Goal: Task Accomplishment & Management: Use online tool/utility

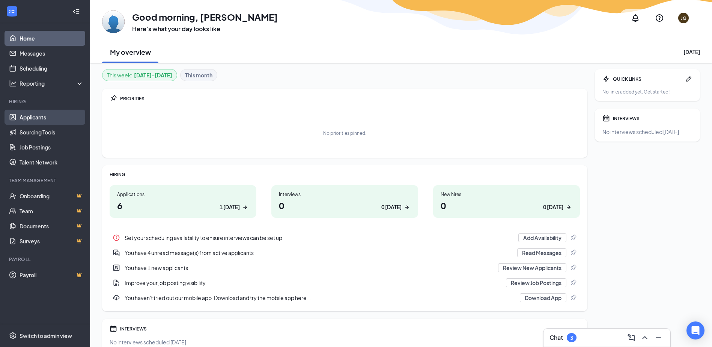
click at [44, 118] on link "Applicants" at bounding box center [52, 117] width 64 height 15
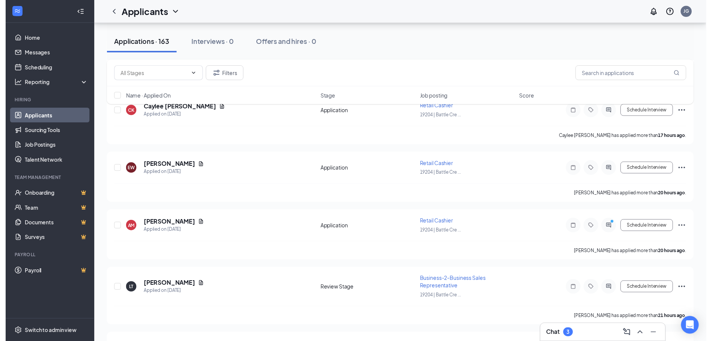
scroll to position [75, 0]
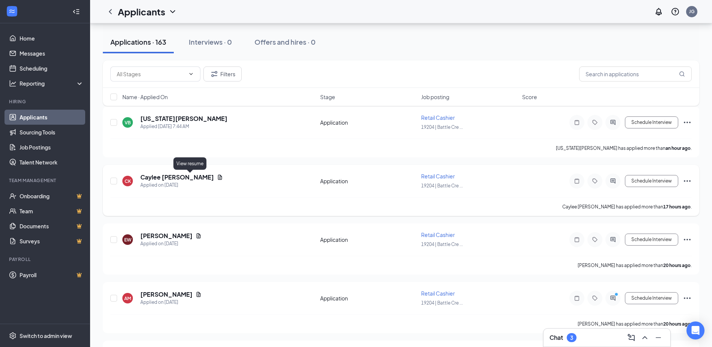
click at [218, 179] on icon "Document" at bounding box center [220, 176] width 4 height 5
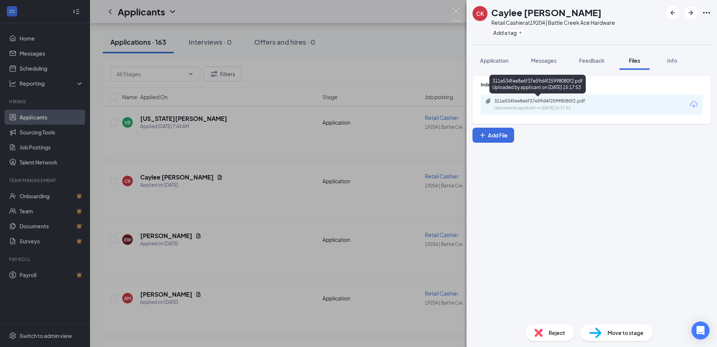
click at [553, 103] on div "311e534fee8e6f37e59d4f25998080f2.pdf" at bounding box center [547, 101] width 105 height 6
click at [289, 193] on div "CK Caylee [PERSON_NAME] Retail Cashier at 19204 | Battle Creek Ace Hardware Add…" at bounding box center [358, 173] width 717 height 347
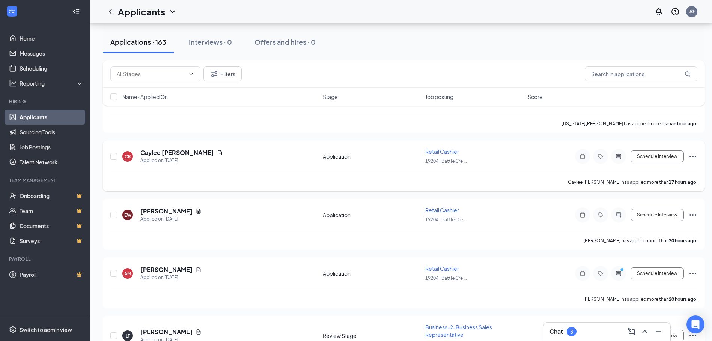
scroll to position [113, 0]
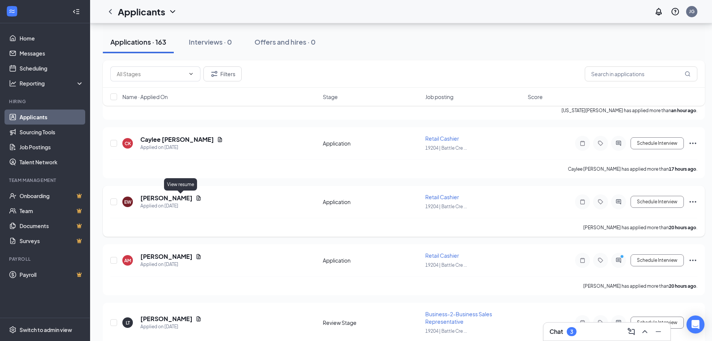
click at [195, 197] on icon "Document" at bounding box center [198, 198] width 6 height 6
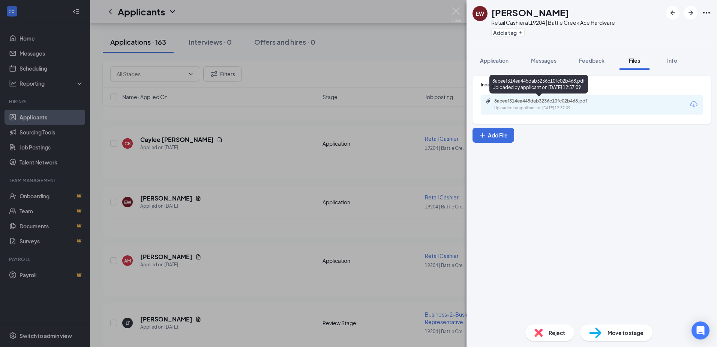
click at [530, 106] on div "Uploaded by applicant on [DATE] 12:57:09" at bounding box center [551, 108] width 113 height 6
click at [313, 104] on div "[PERSON_NAME] Retail Cashier at 19204 | Battle Creek Ace Hardware Add a tag App…" at bounding box center [358, 173] width 717 height 347
